Goal: Information Seeking & Learning: Learn about a topic

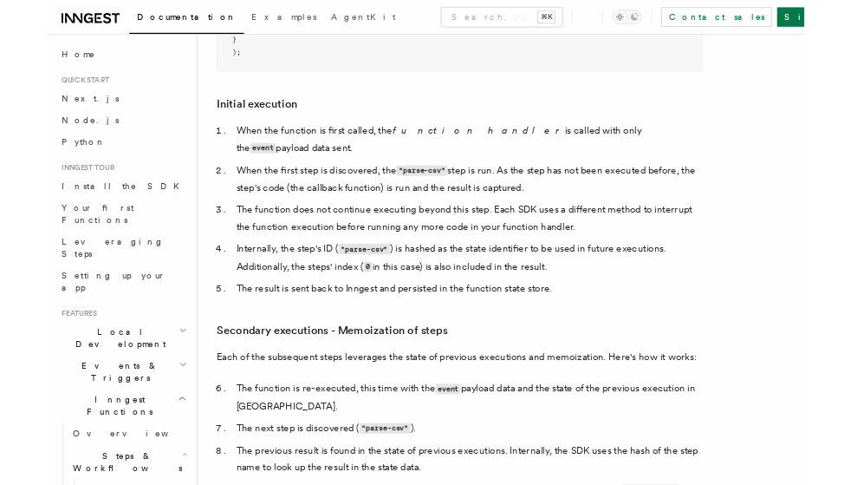
scroll to position [2079, 0]
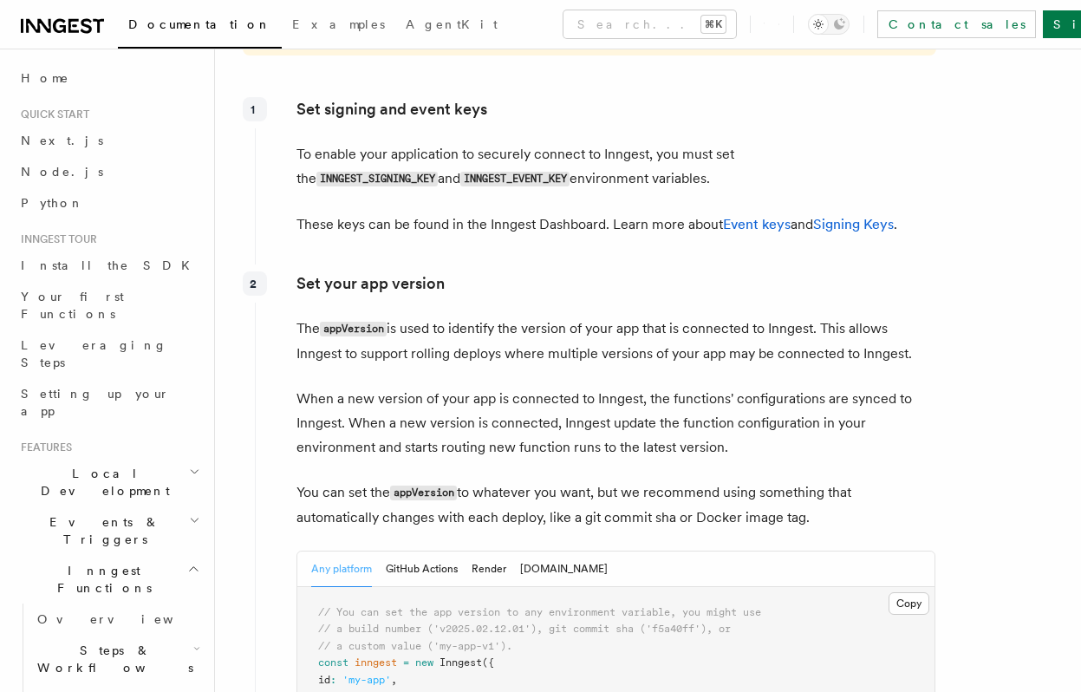
scroll to position [2604, 0]
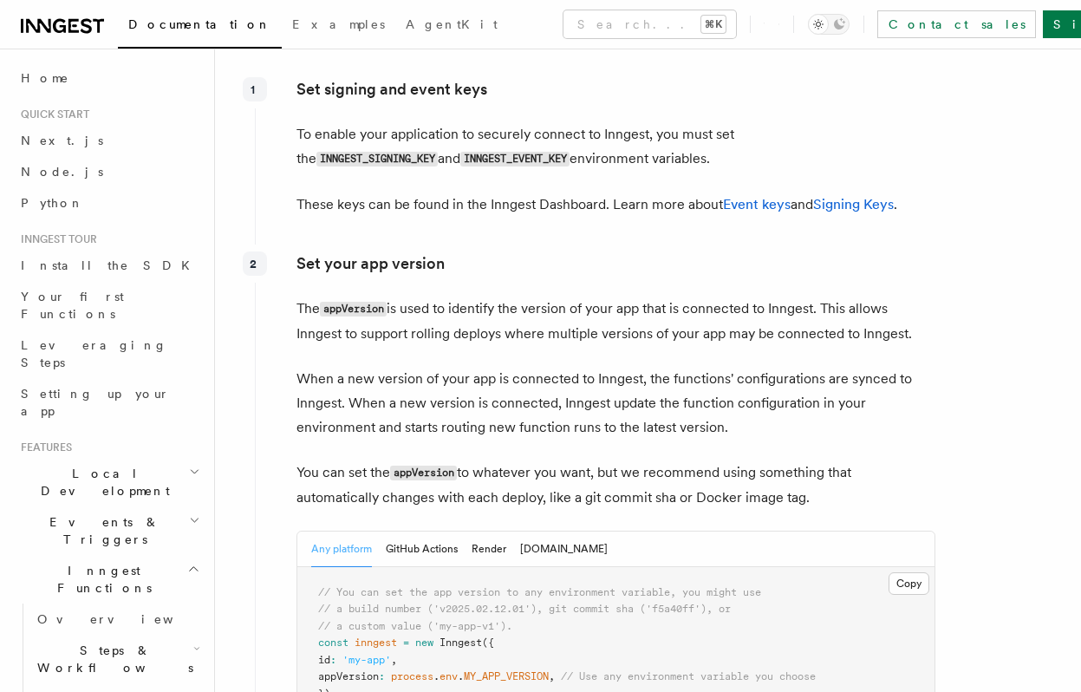
click at [376, 251] on p "Set your app version" at bounding box center [615, 263] width 639 height 24
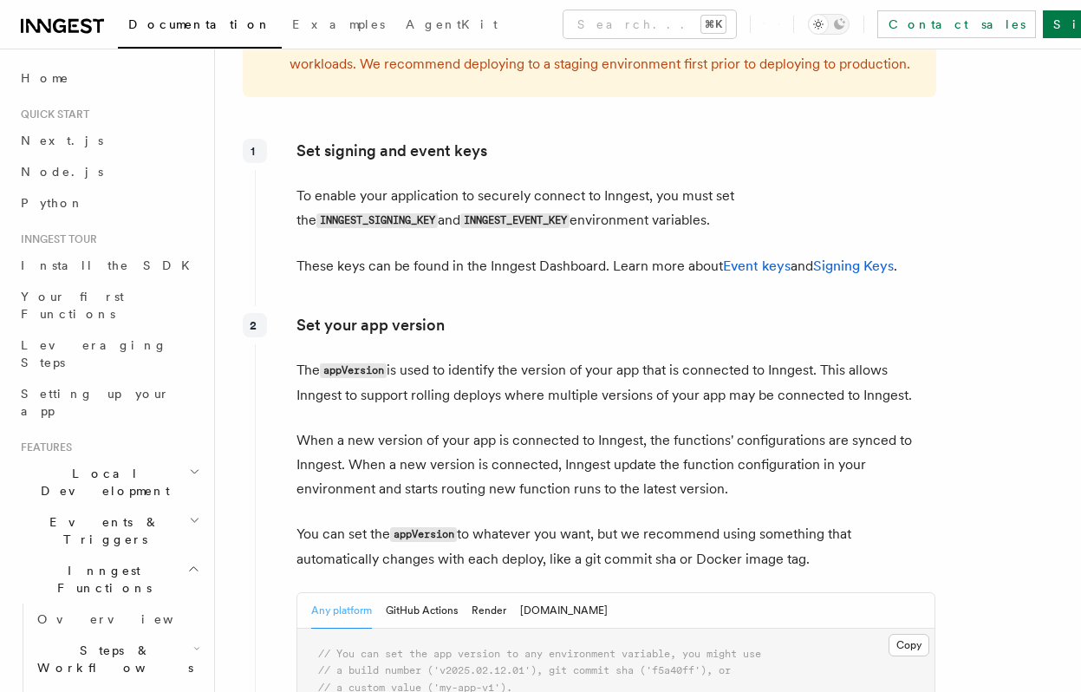
scroll to position [2538, 0]
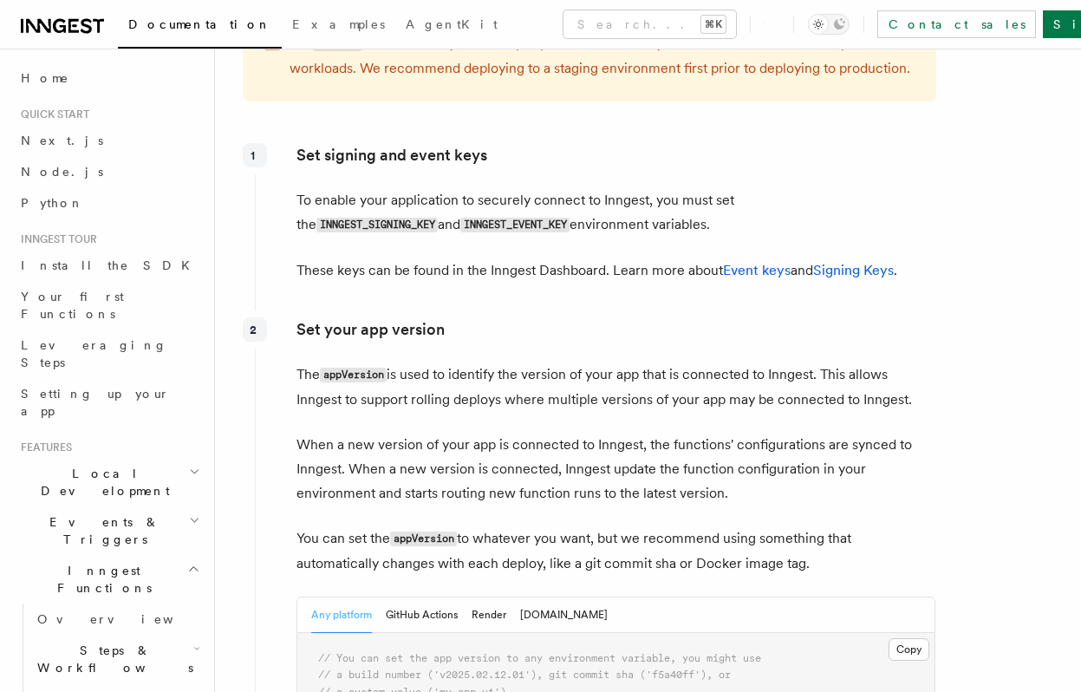
click at [383, 317] on p "Set your app version" at bounding box center [615, 329] width 639 height 24
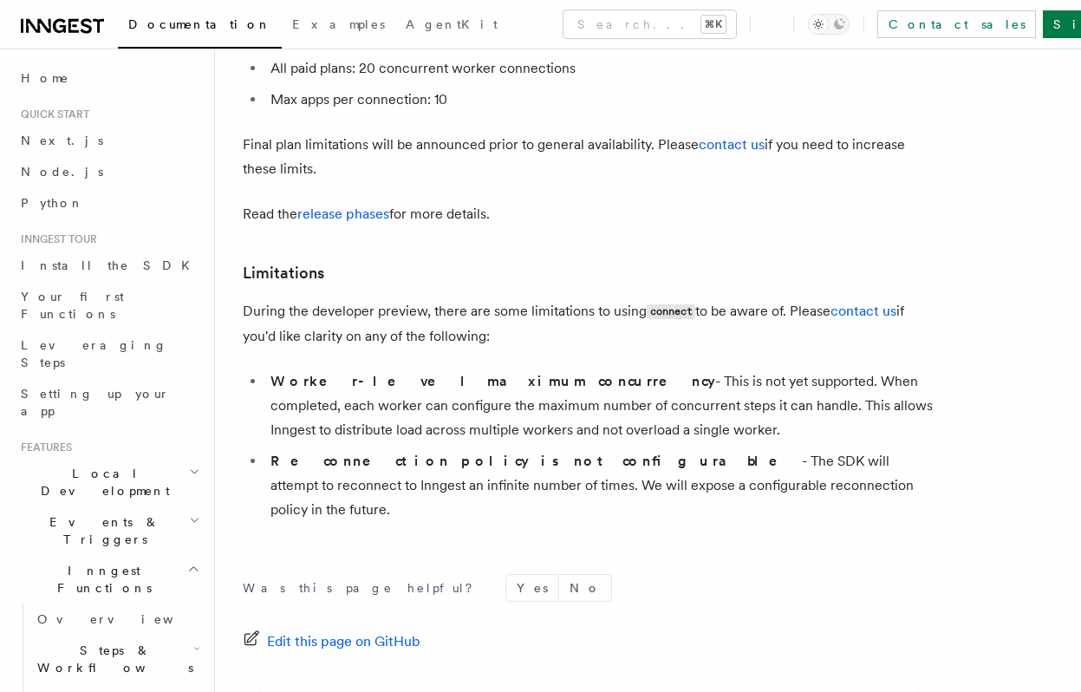
scroll to position [9668, 0]
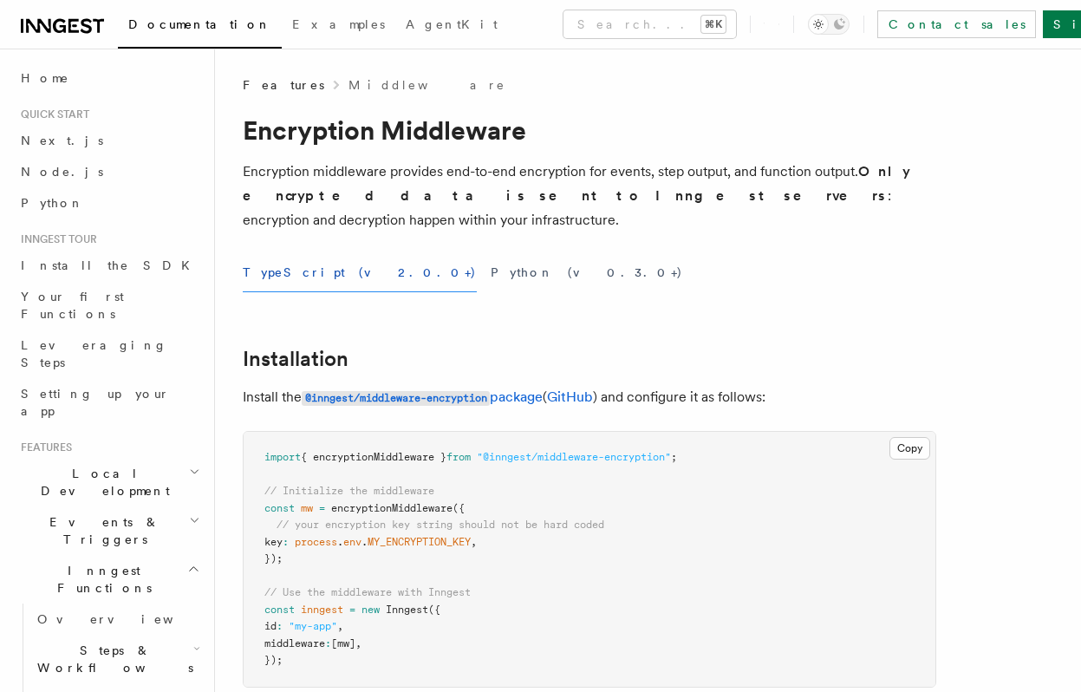
click at [542, 264] on div "TypeScript (v2.0.0+) Python (v0.3.0+)" at bounding box center [590, 272] width 694 height 39
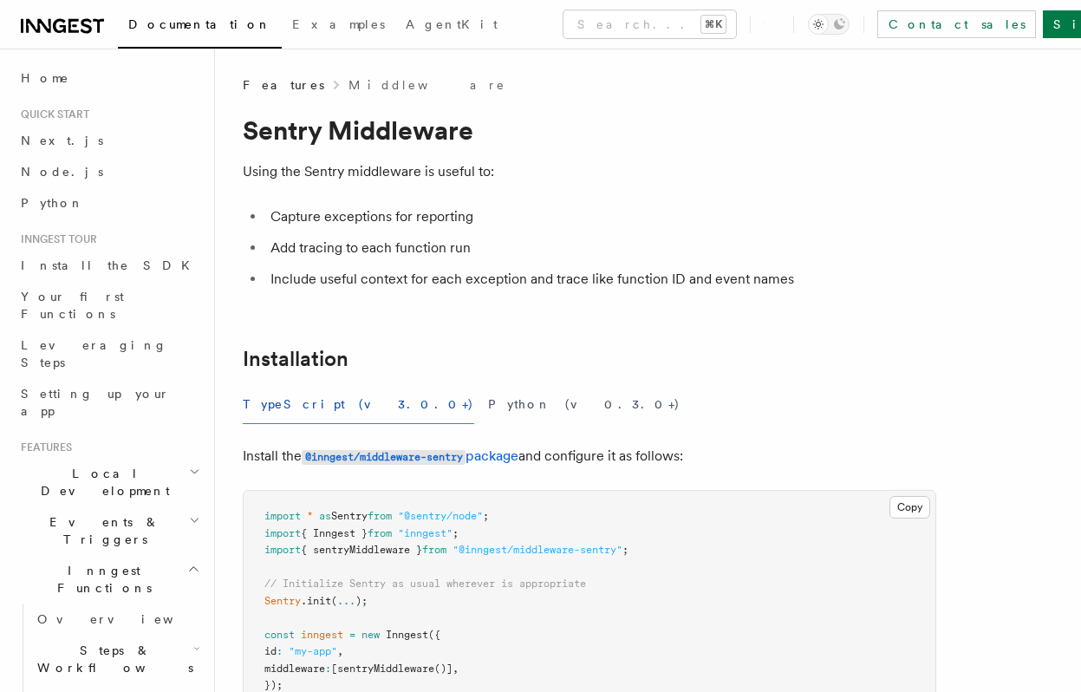
click at [499, 288] on li "Include useful context for each exception and trace like function ID and event …" at bounding box center [600, 279] width 671 height 24
